Goal: Transaction & Acquisition: Purchase product/service

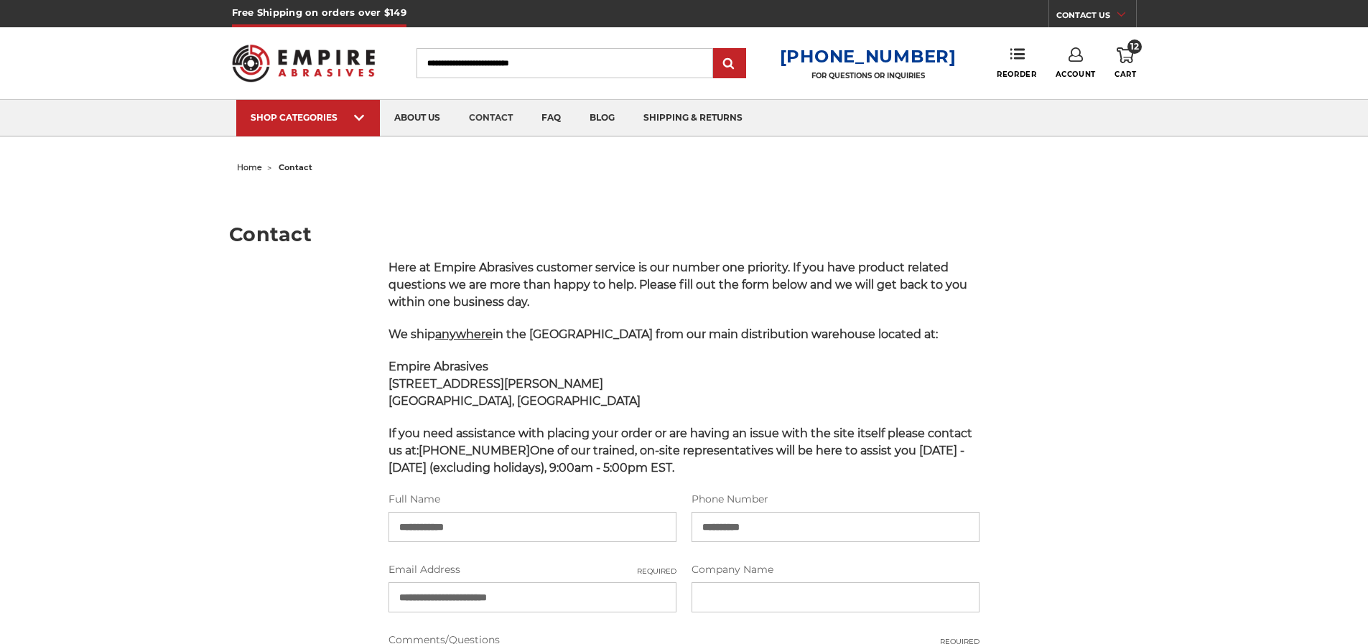
click at [1134, 60] on icon at bounding box center [1125, 55] width 17 height 16
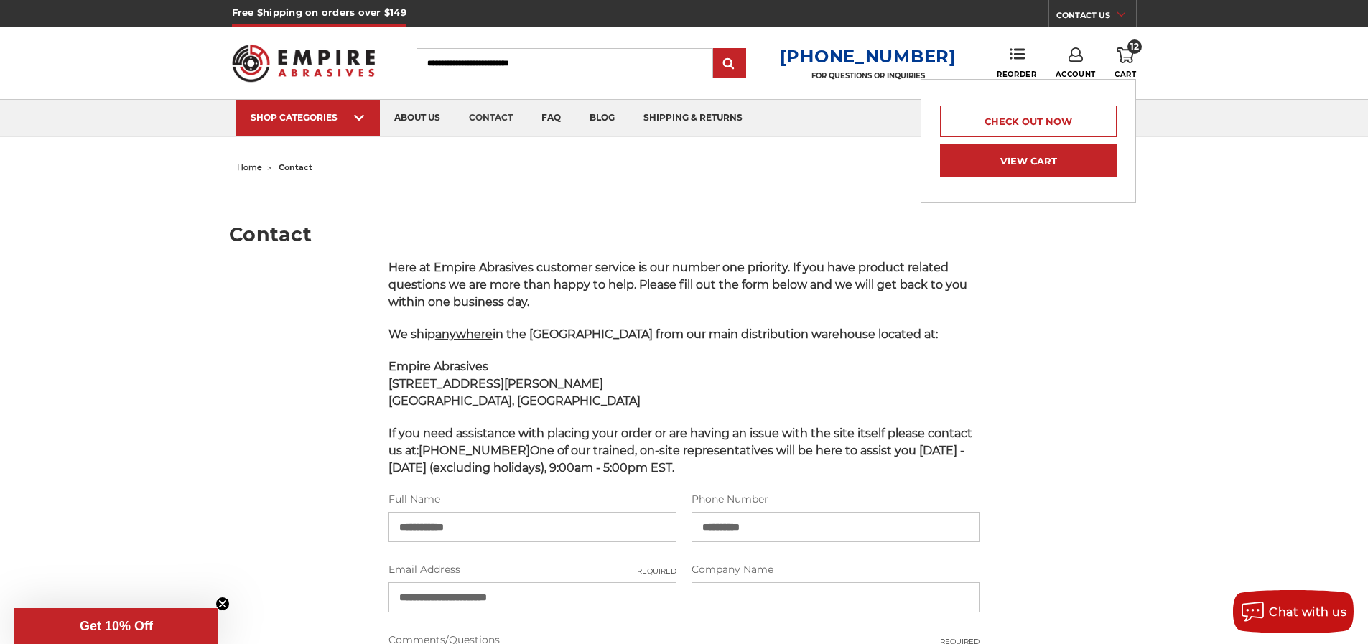
click at [1085, 160] on link "View Cart" at bounding box center [1028, 160] width 177 height 32
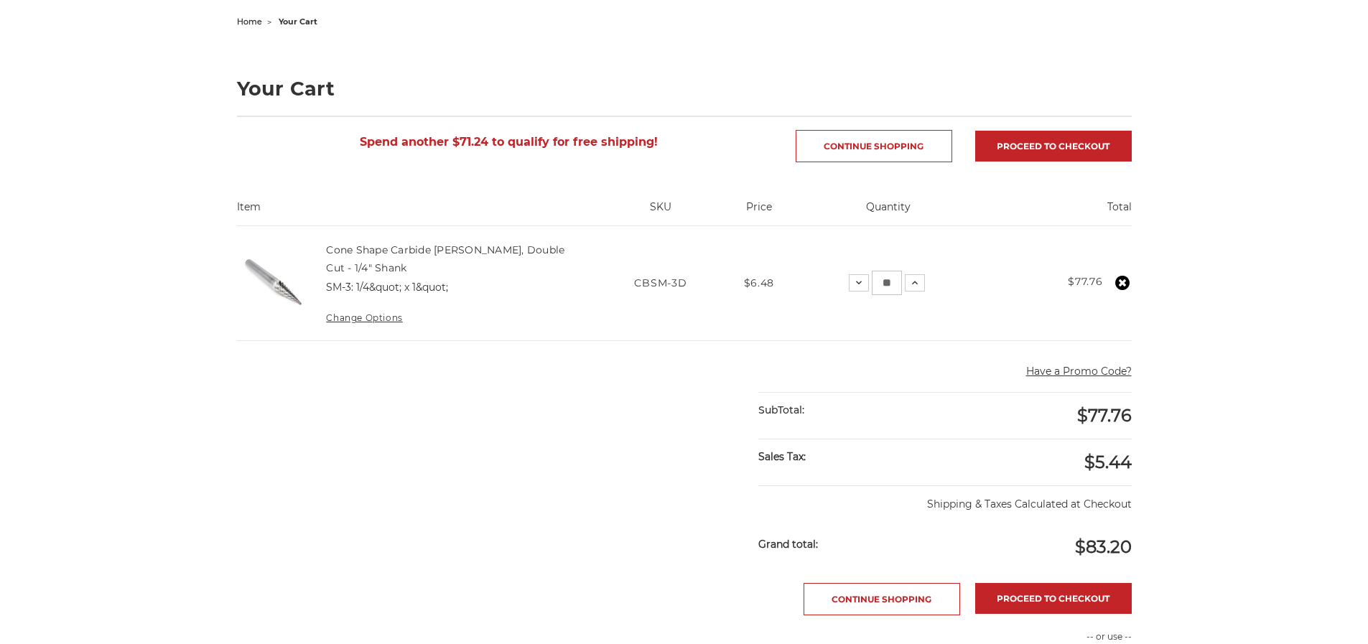
click at [415, 442] on main "home your cart Your Cart Spend another $71.24 to qualify for free shipping! Con…" at bounding box center [684, 454] width 910 height 886
